Goal: Use online tool/utility: Use online tool/utility

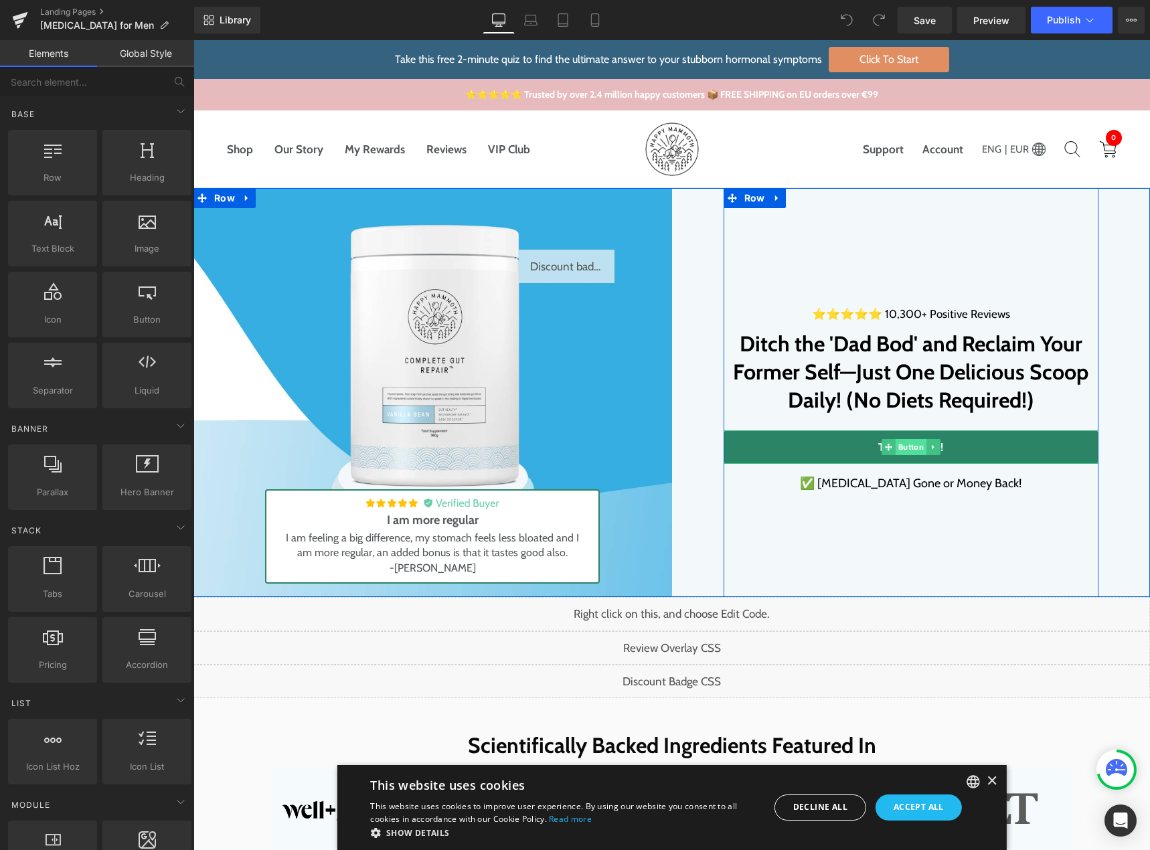
click at [907, 450] on span "Button" at bounding box center [910, 447] width 31 height 16
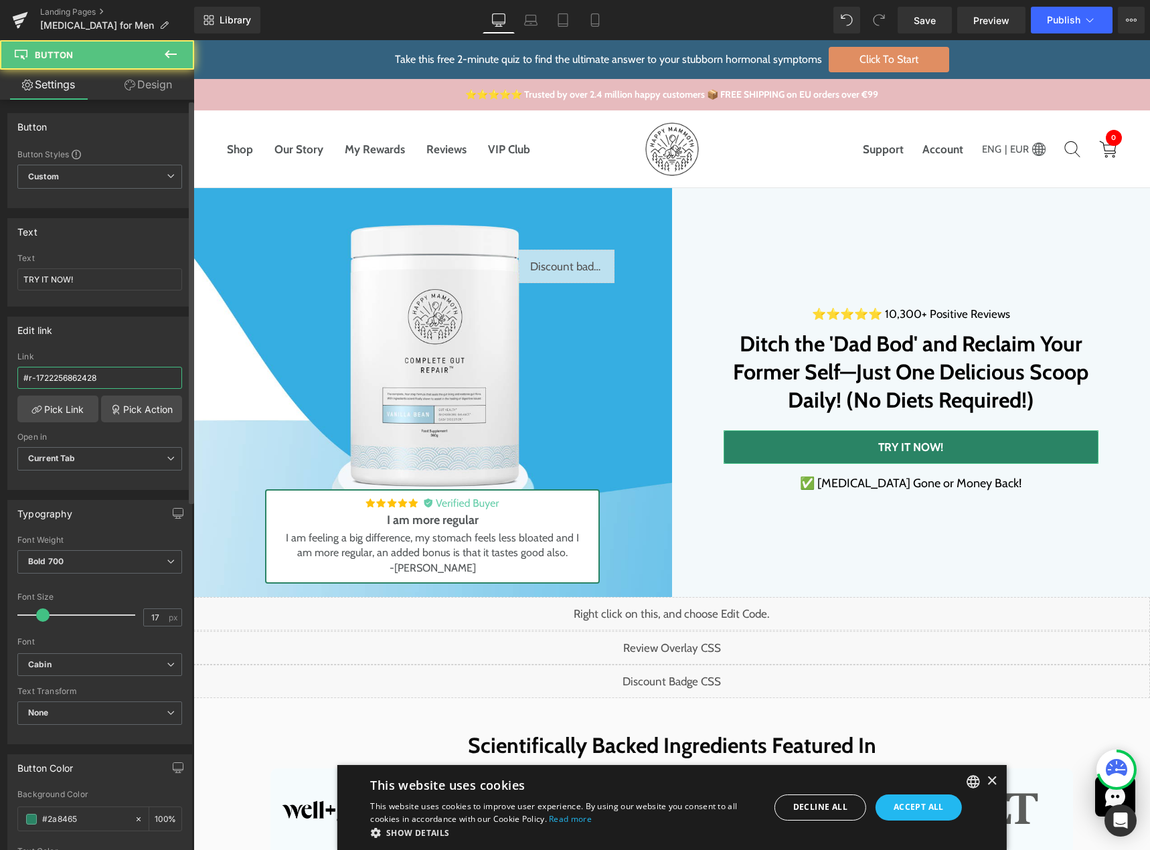
click at [136, 381] on input "#r-1722256862428" at bounding box center [99, 378] width 165 height 22
click at [534, 21] on icon at bounding box center [531, 23] width 13 height 4
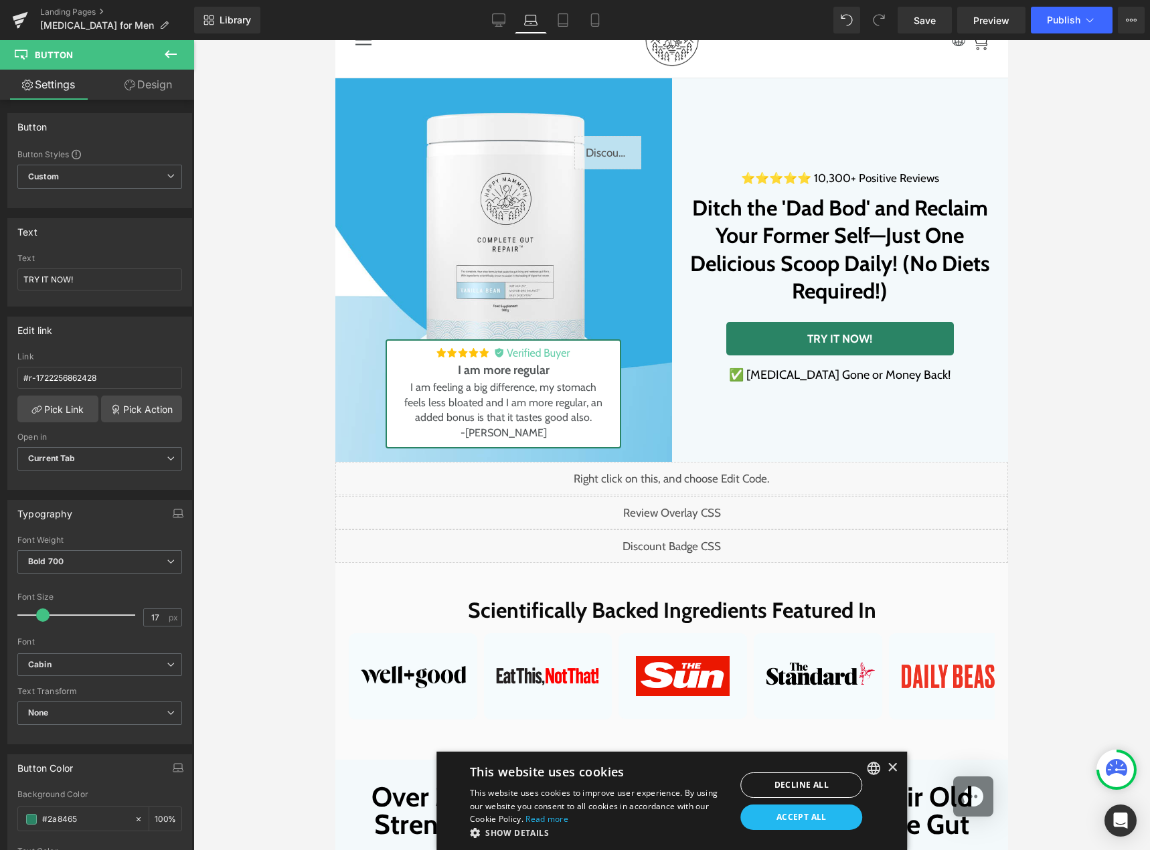
scroll to position [106, 0]
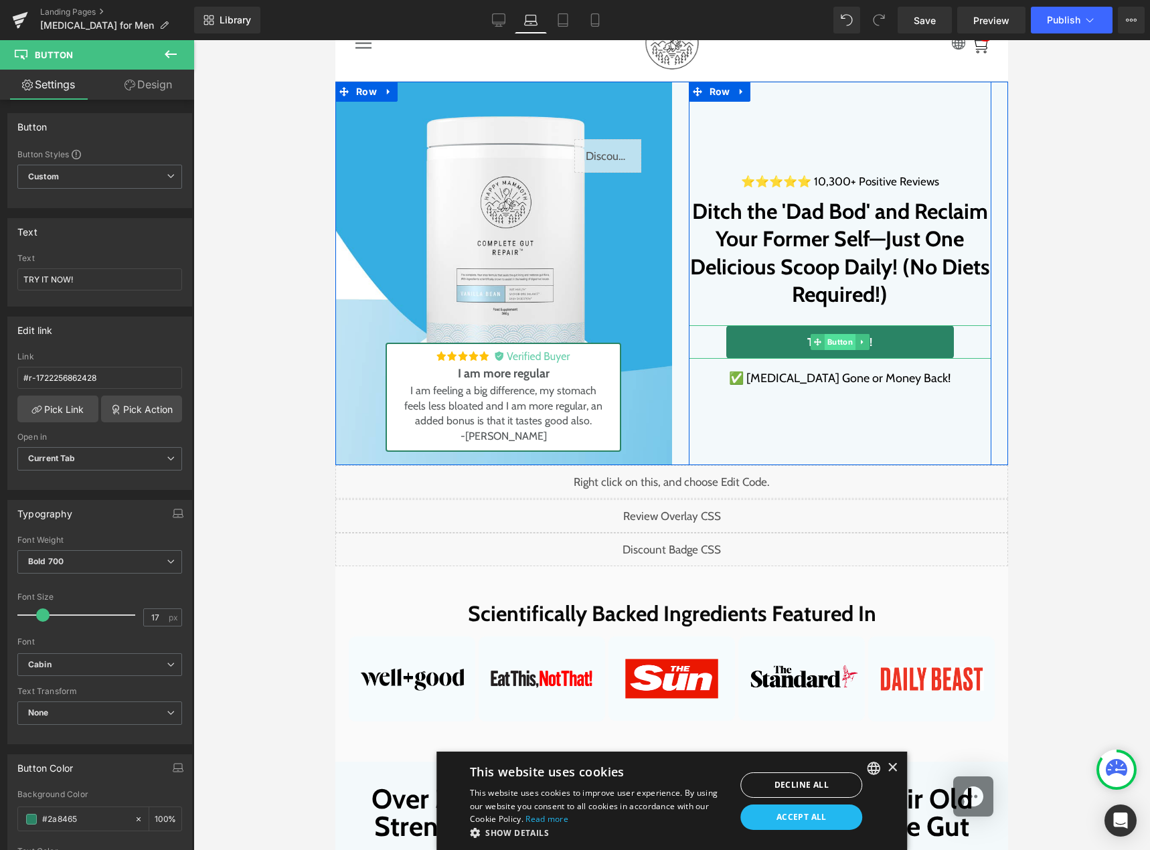
click at [824, 338] on span "Button" at bounding box center [839, 342] width 31 height 16
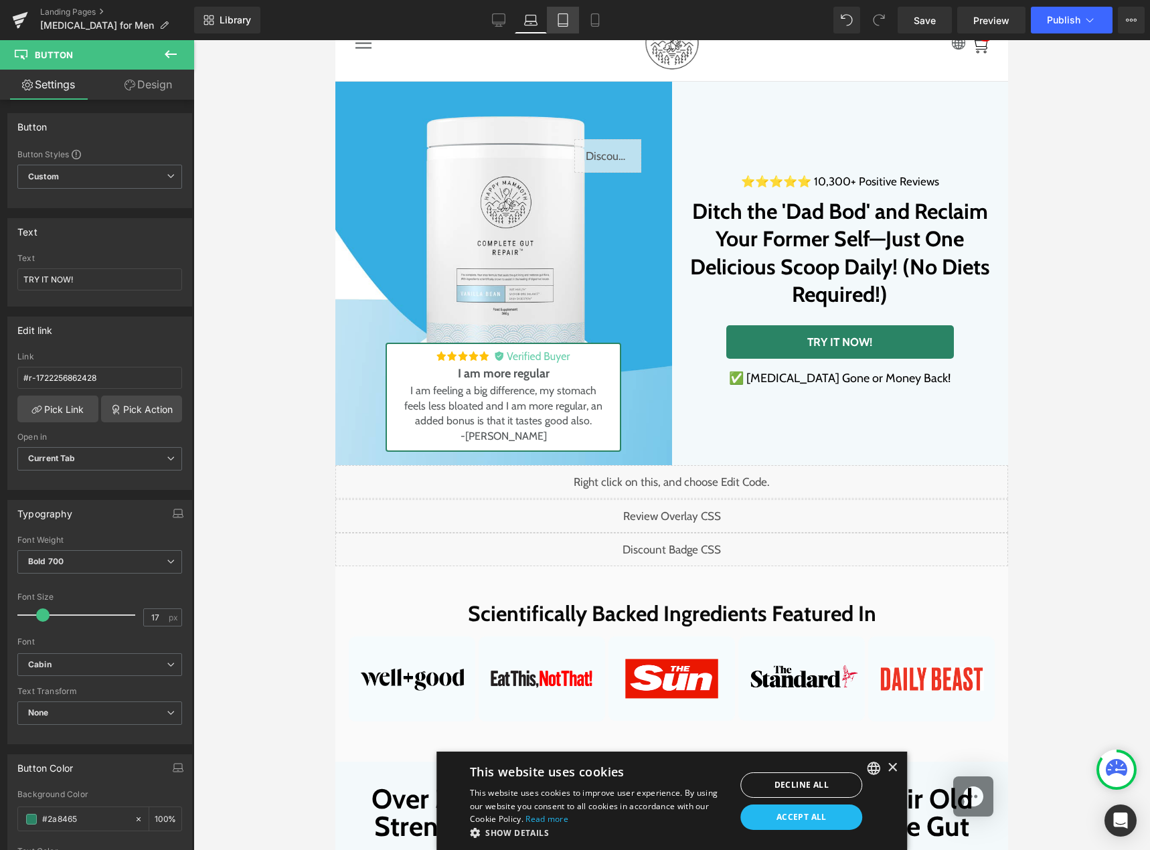
click at [573, 21] on link "Tablet" at bounding box center [563, 20] width 32 height 27
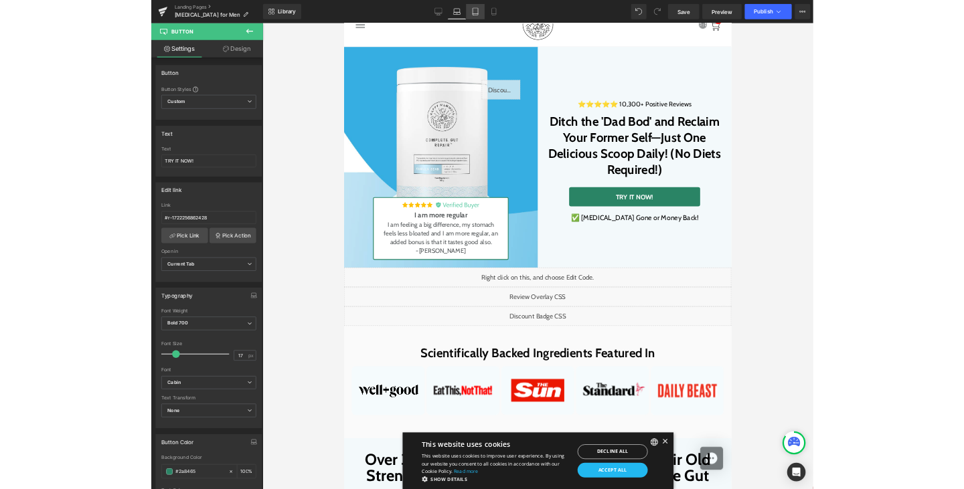
scroll to position [0, 0]
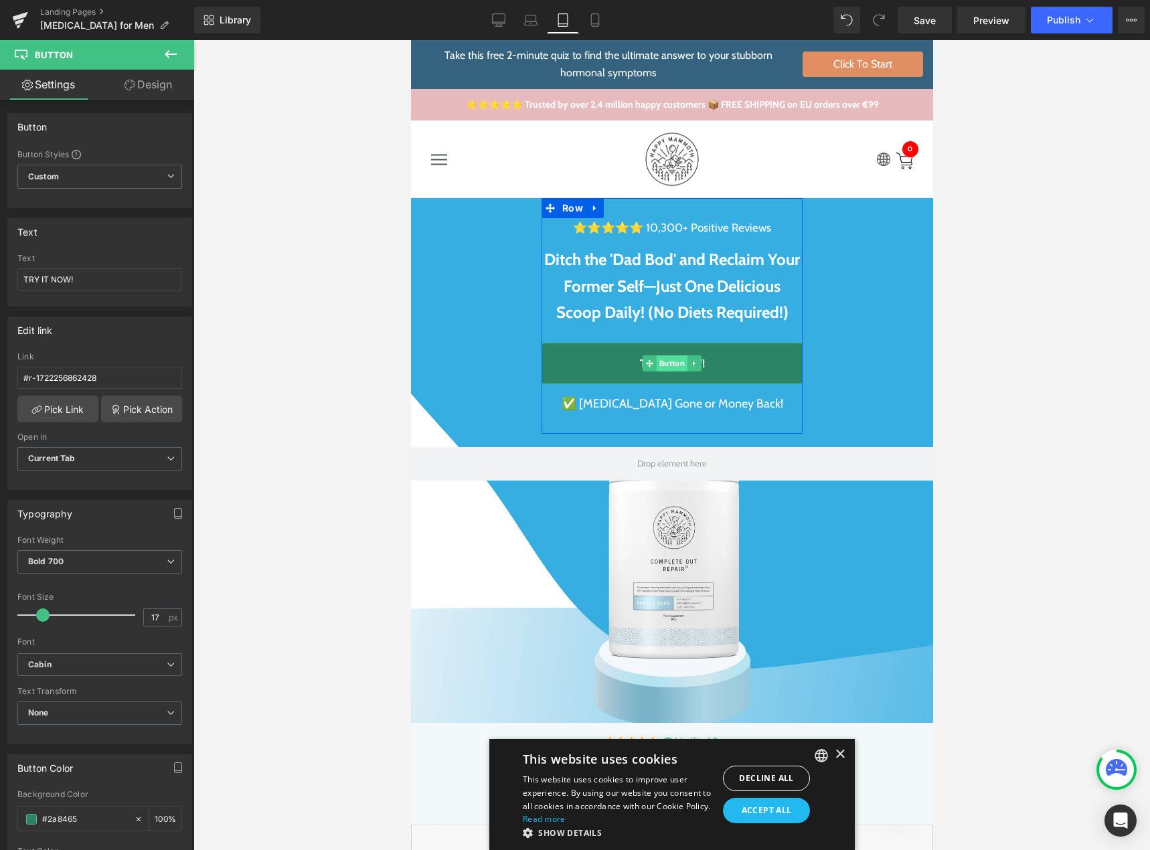
click at [666, 365] on span "Button" at bounding box center [671, 363] width 31 height 16
click at [135, 377] on input "#r-1722256862430" at bounding box center [99, 378] width 165 height 22
paste input "28"
type input "#r-1722256862428"
click at [589, 20] on icon at bounding box center [594, 19] width 13 height 13
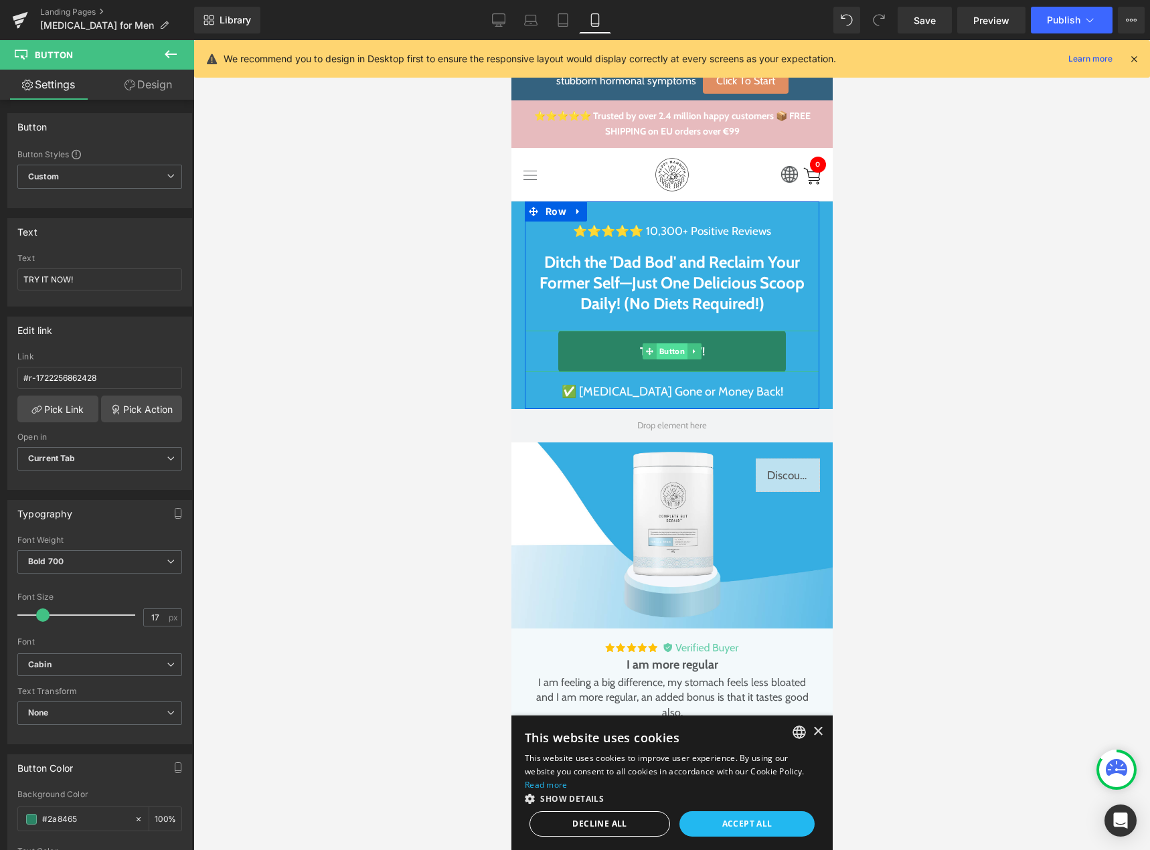
click at [673, 348] on span "Button" at bounding box center [671, 351] width 31 height 16
click at [928, 7] on link "Save" at bounding box center [924, 20] width 54 height 27
